Goal: Information Seeking & Learning: Learn about a topic

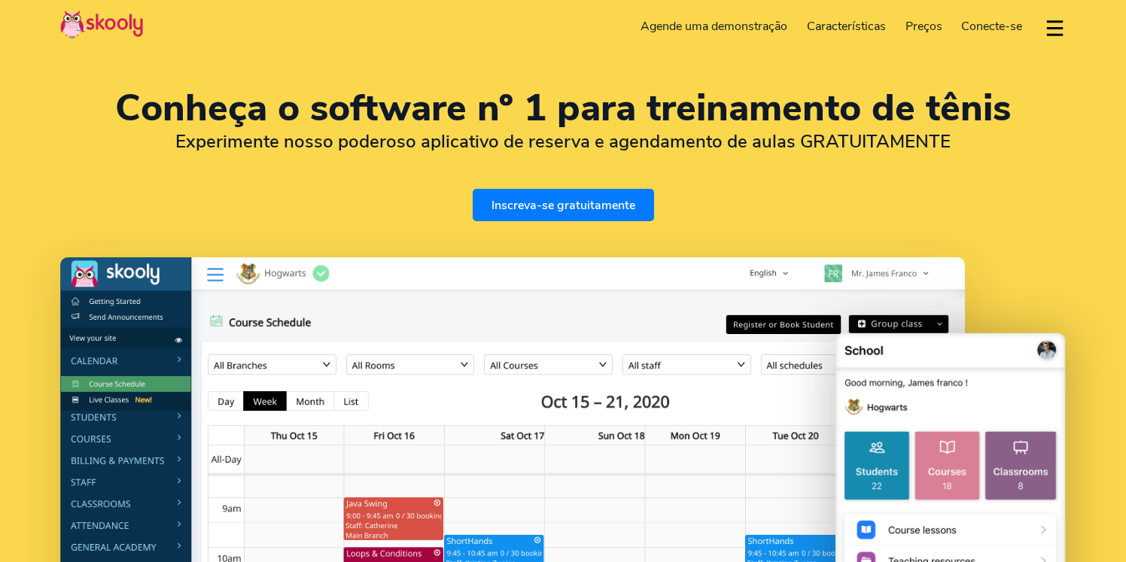
select select "pt"
select select "55"
select select "[GEOGRAPHIC_DATA]"
select select "America/Rio_Branco"
click at [923, 23] on span "Preços" at bounding box center [924, 26] width 37 height 17
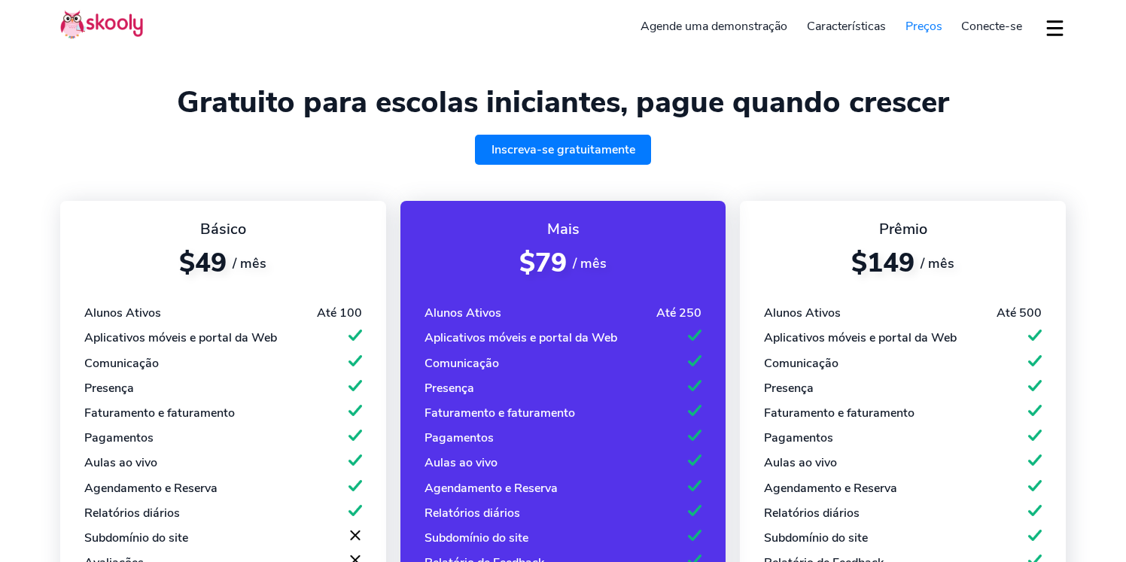
select select "pt"
select select "55"
select select "[GEOGRAPHIC_DATA]"
select select "America/Rio_Branco"
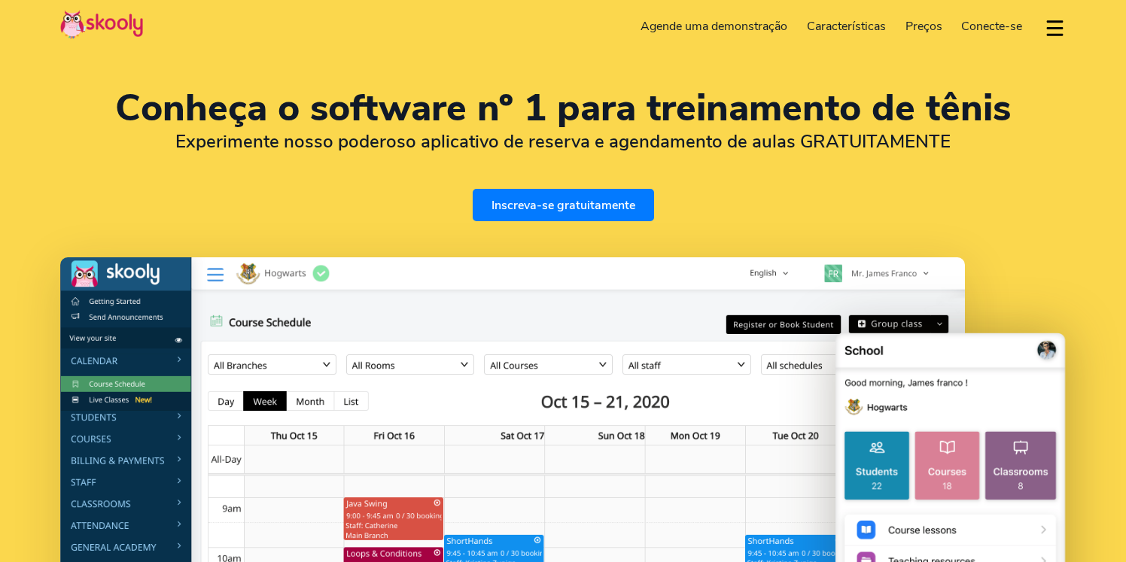
select select "pt"
select select "55"
select select "[GEOGRAPHIC_DATA]"
select select "America/Rio_Branco"
